Goal: Task Accomplishment & Management: Use online tool/utility

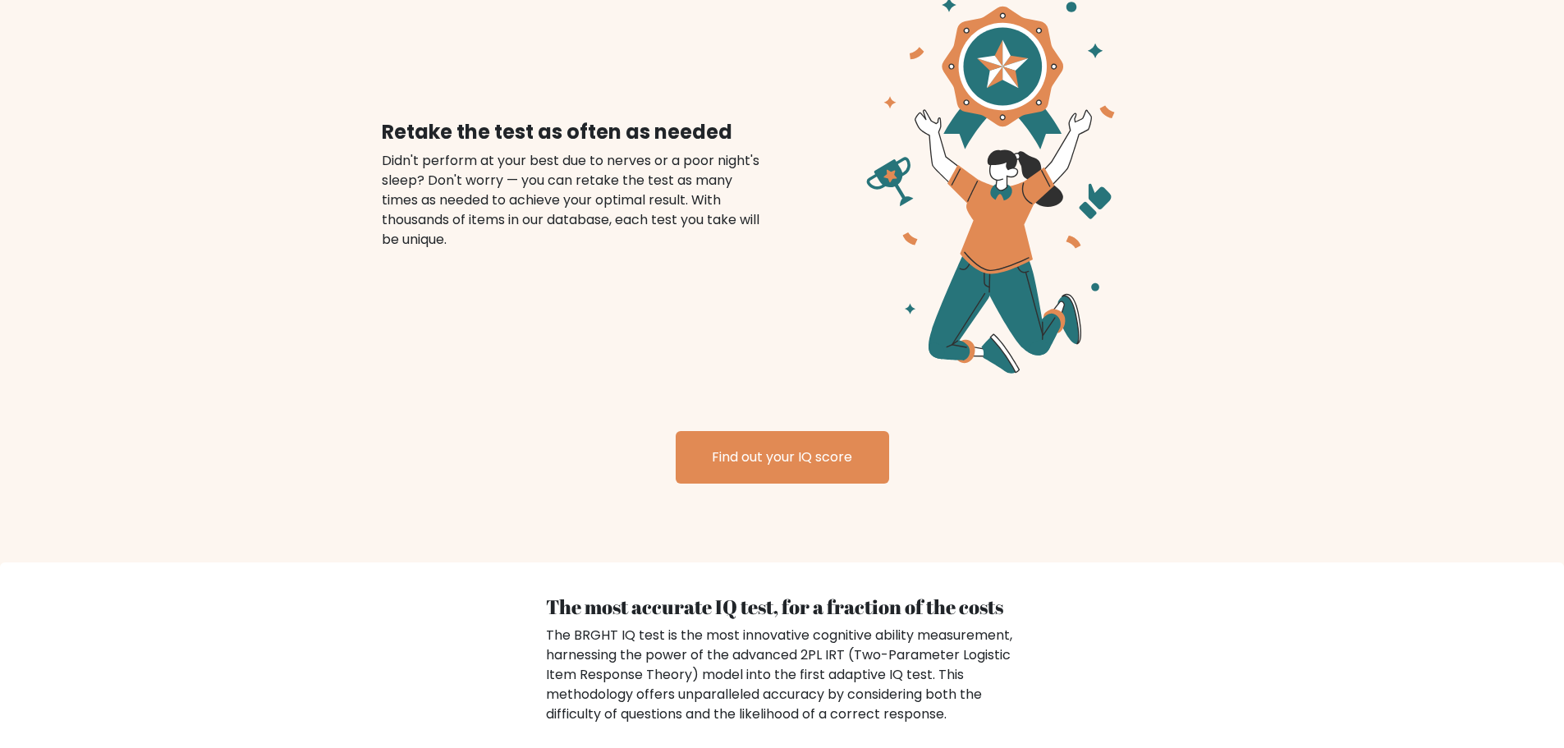
scroll to position [1901, 0]
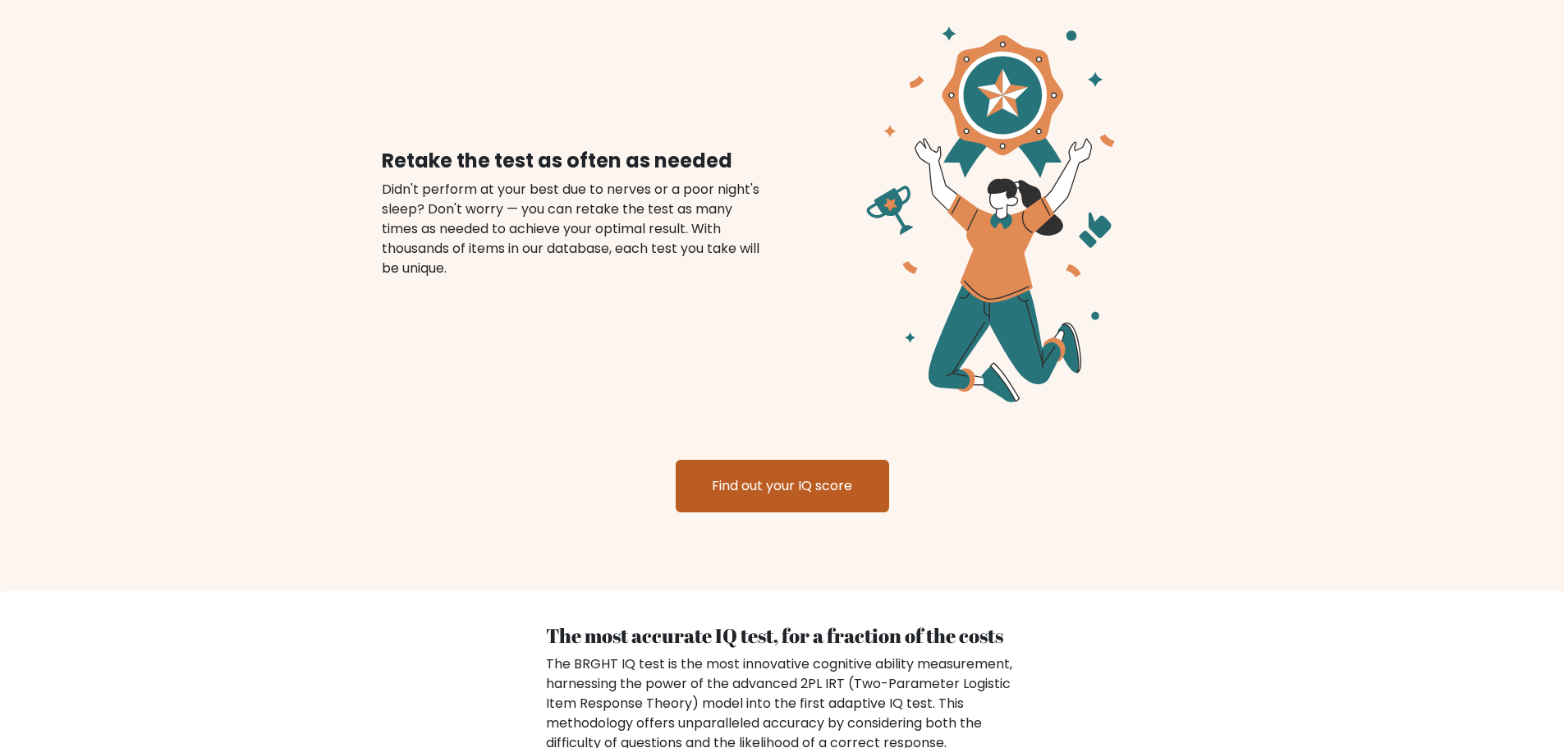
click at [748, 506] on link "Find out your IQ score" at bounding box center [783, 486] width 214 height 53
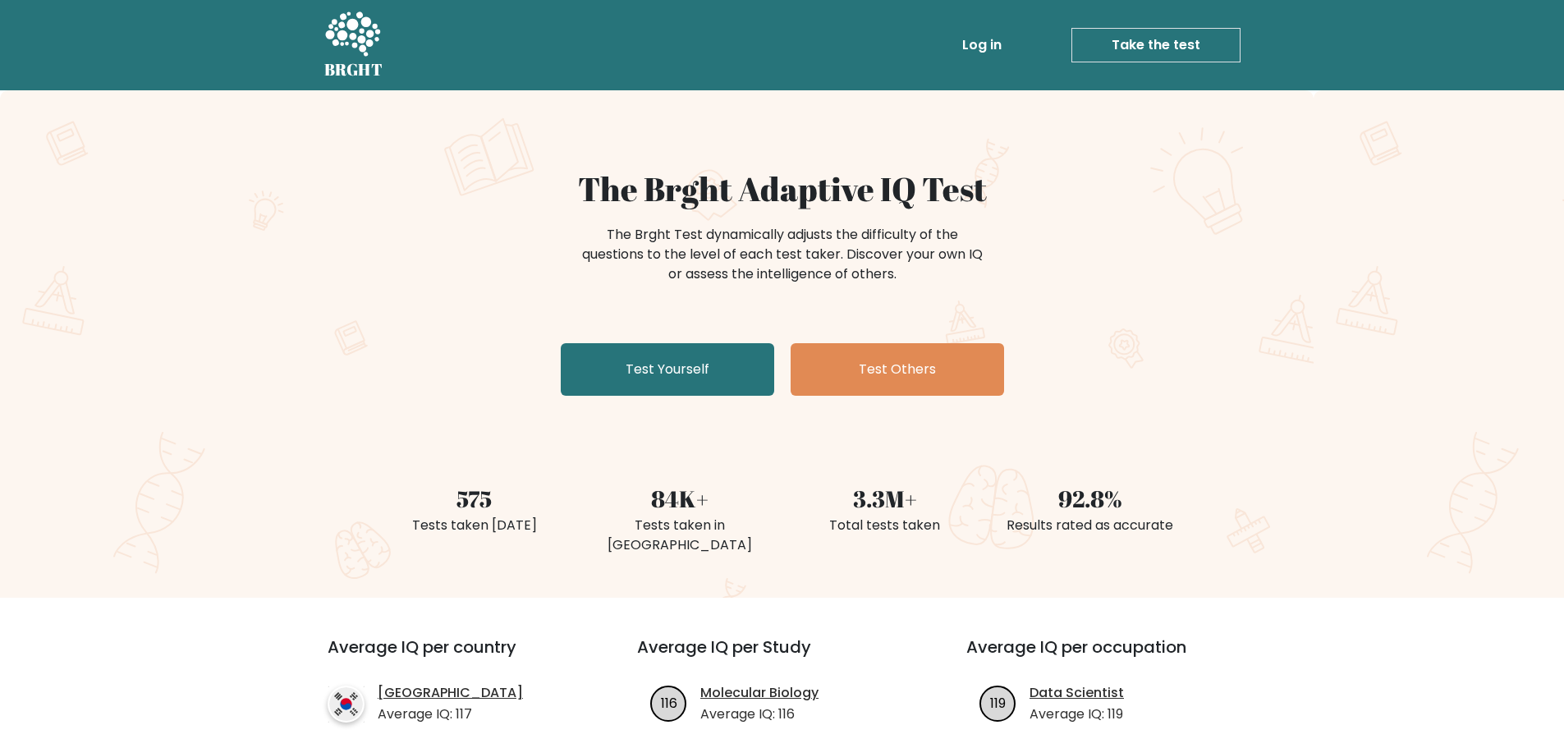
scroll to position [1901, 0]
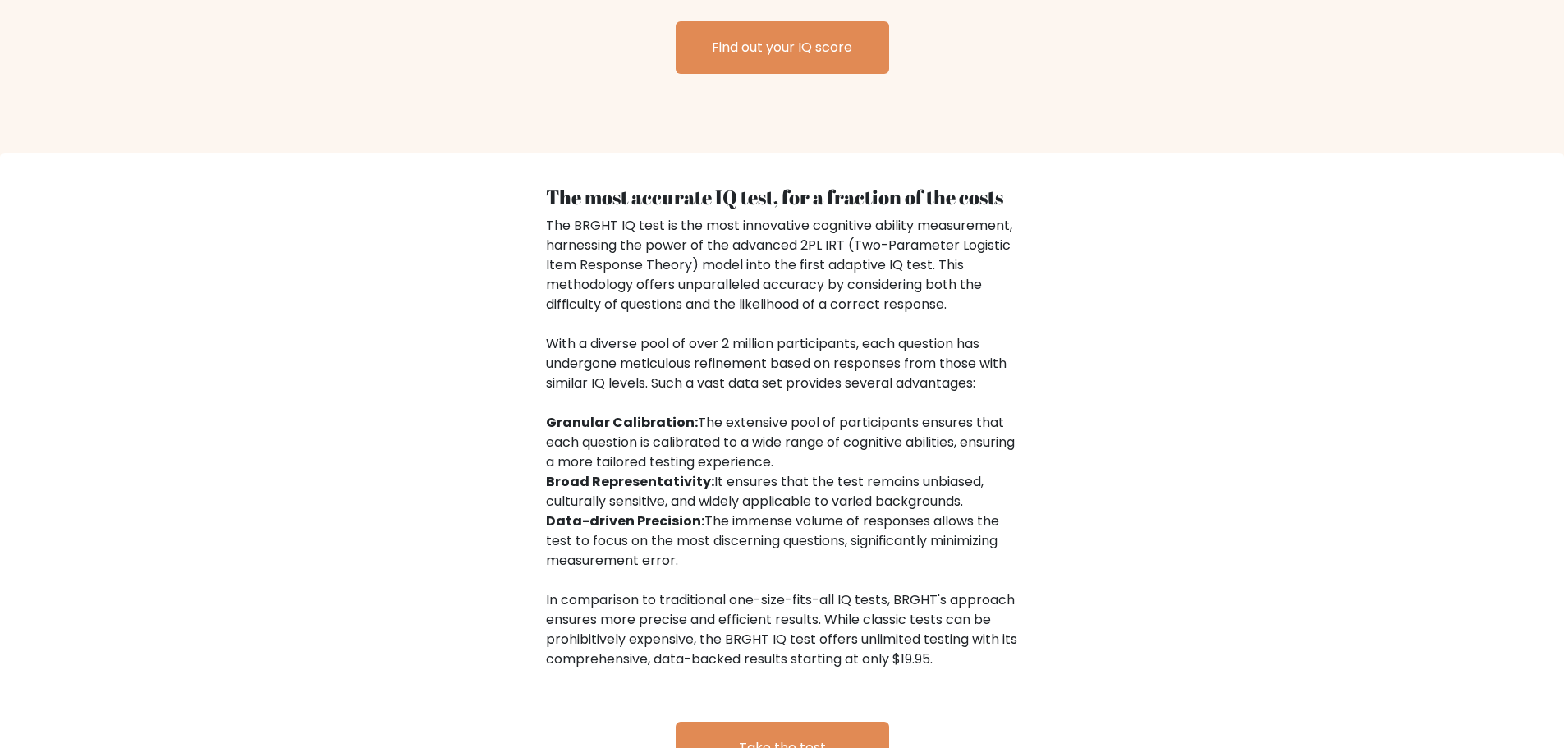
scroll to position [2299, 0]
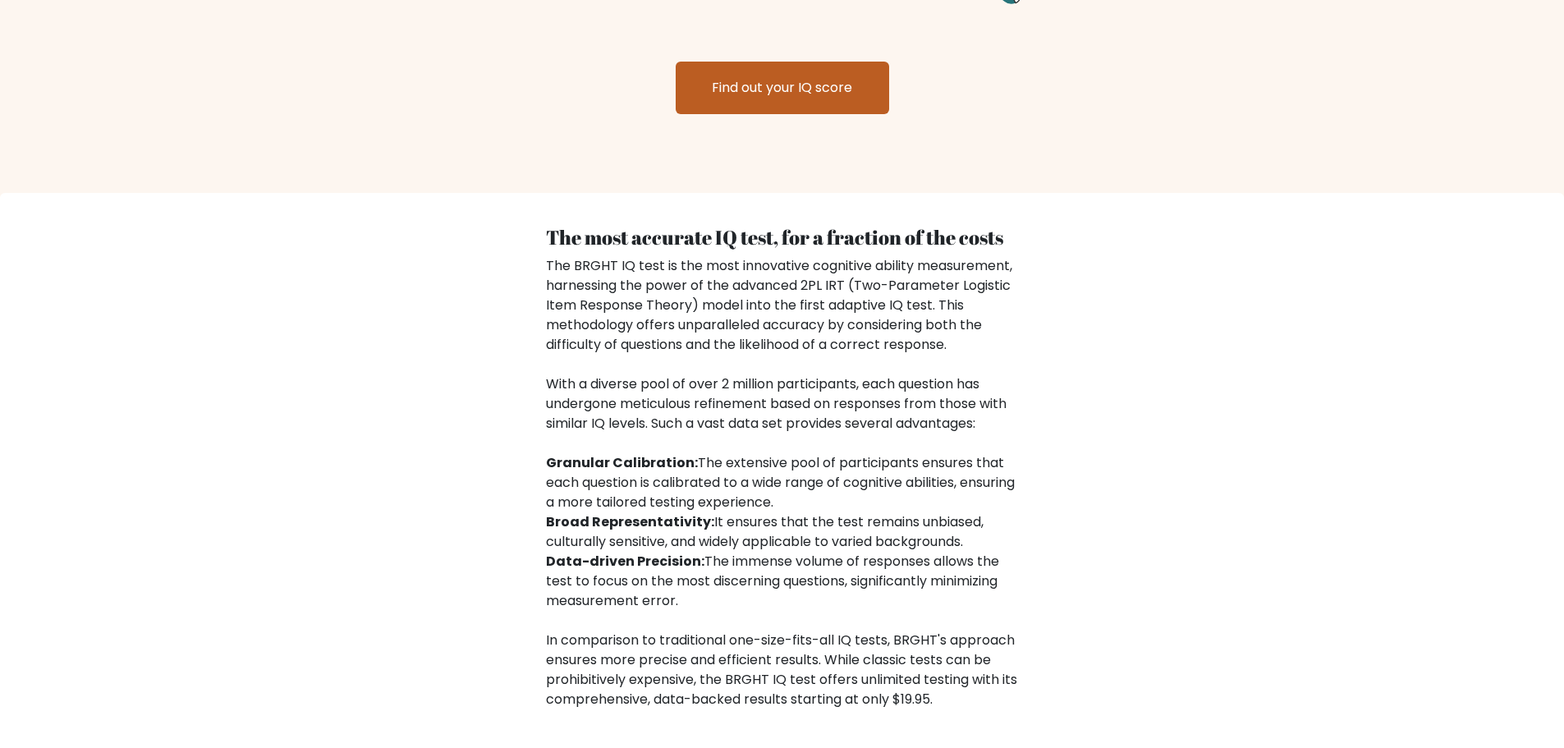
click at [777, 103] on link "Find out your IQ score" at bounding box center [783, 88] width 214 height 53
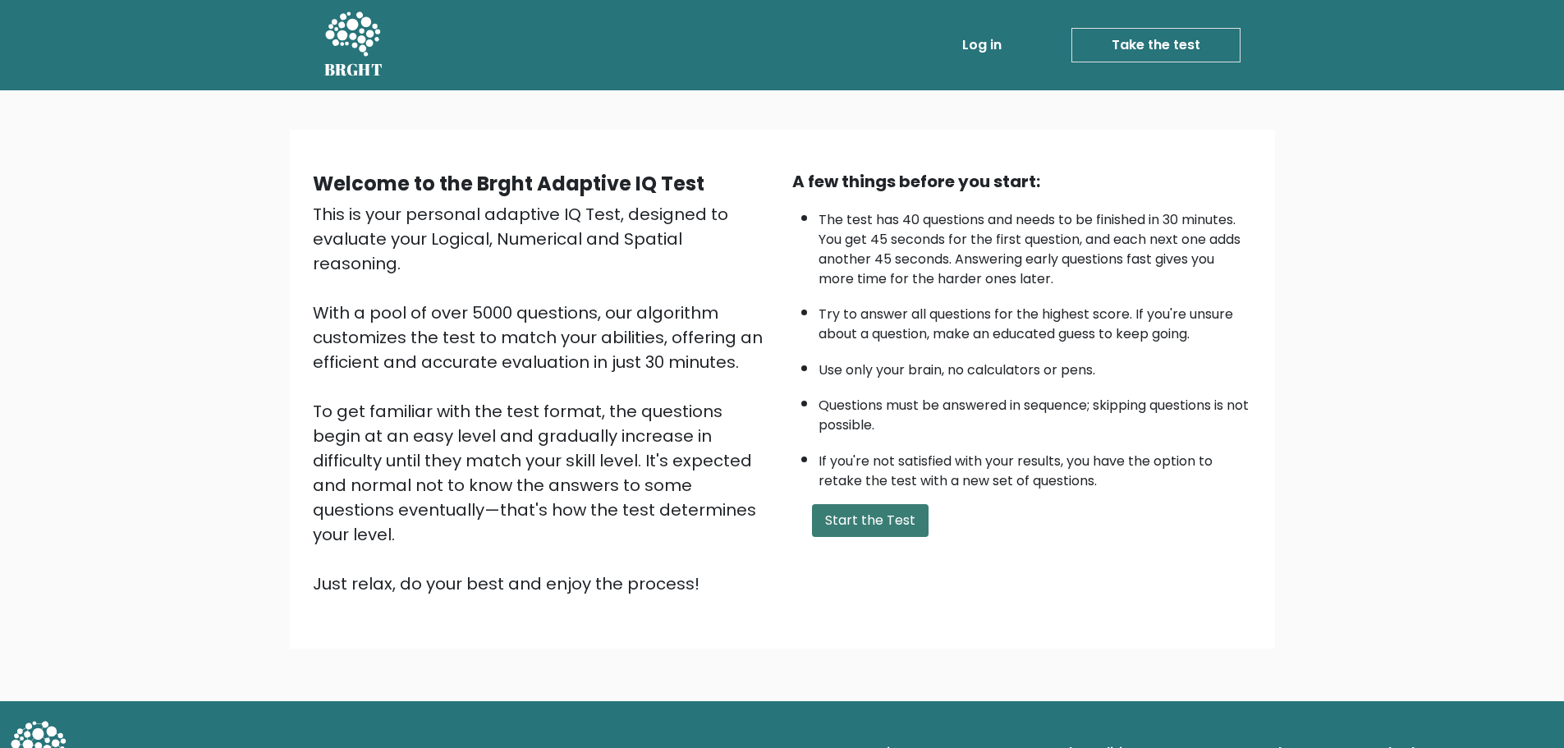
click at [889, 529] on button "Start the Test" at bounding box center [870, 520] width 117 height 33
